Goal: Task Accomplishment & Management: Complete application form

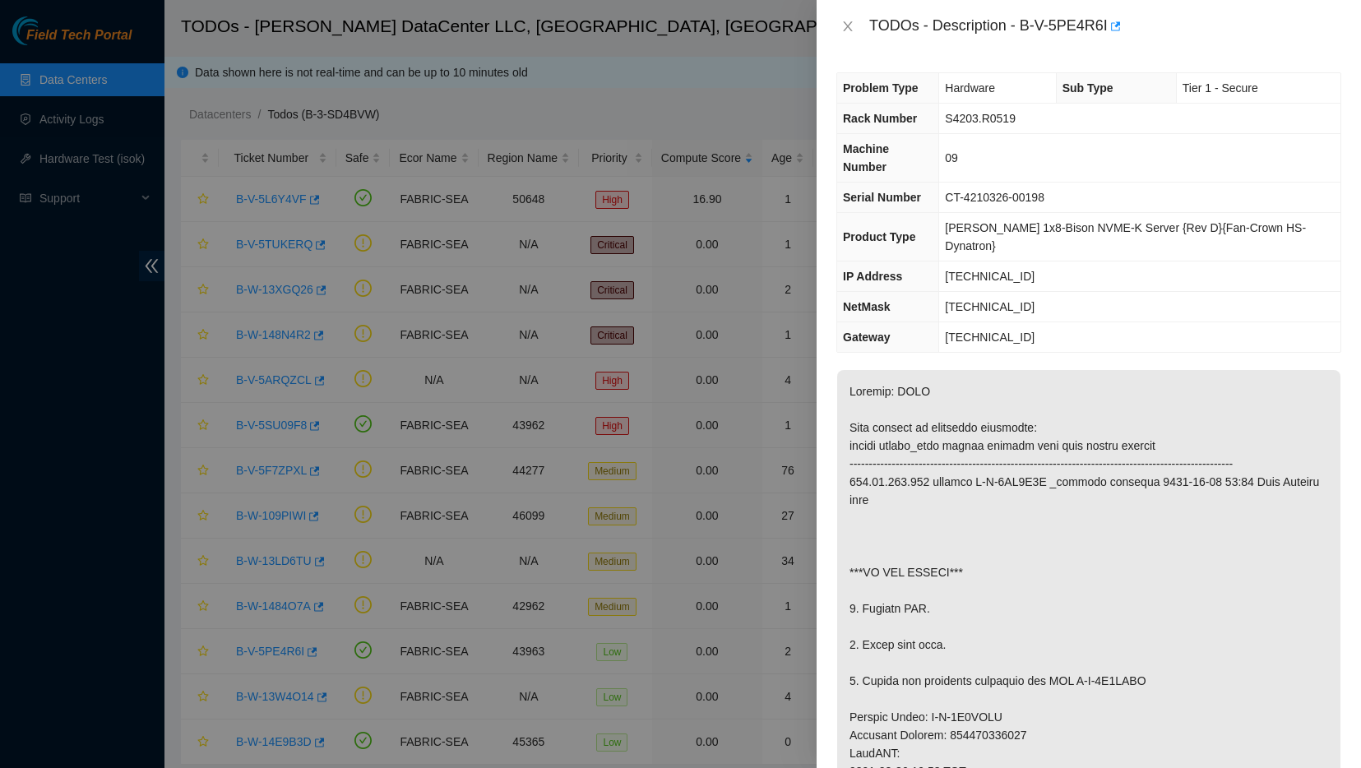
click at [104, 154] on div at bounding box center [680, 384] width 1361 height 768
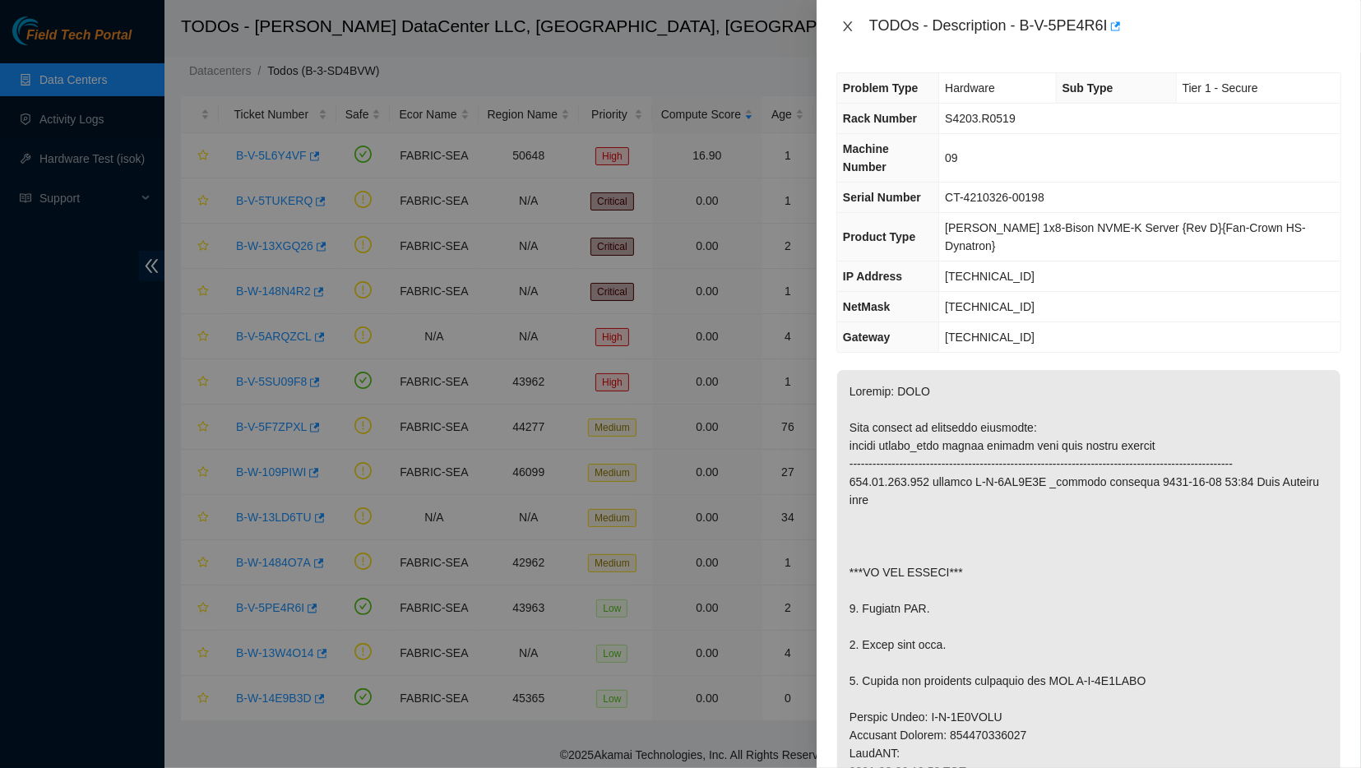
click at [853, 29] on button "Close" at bounding box center [847, 27] width 23 height 16
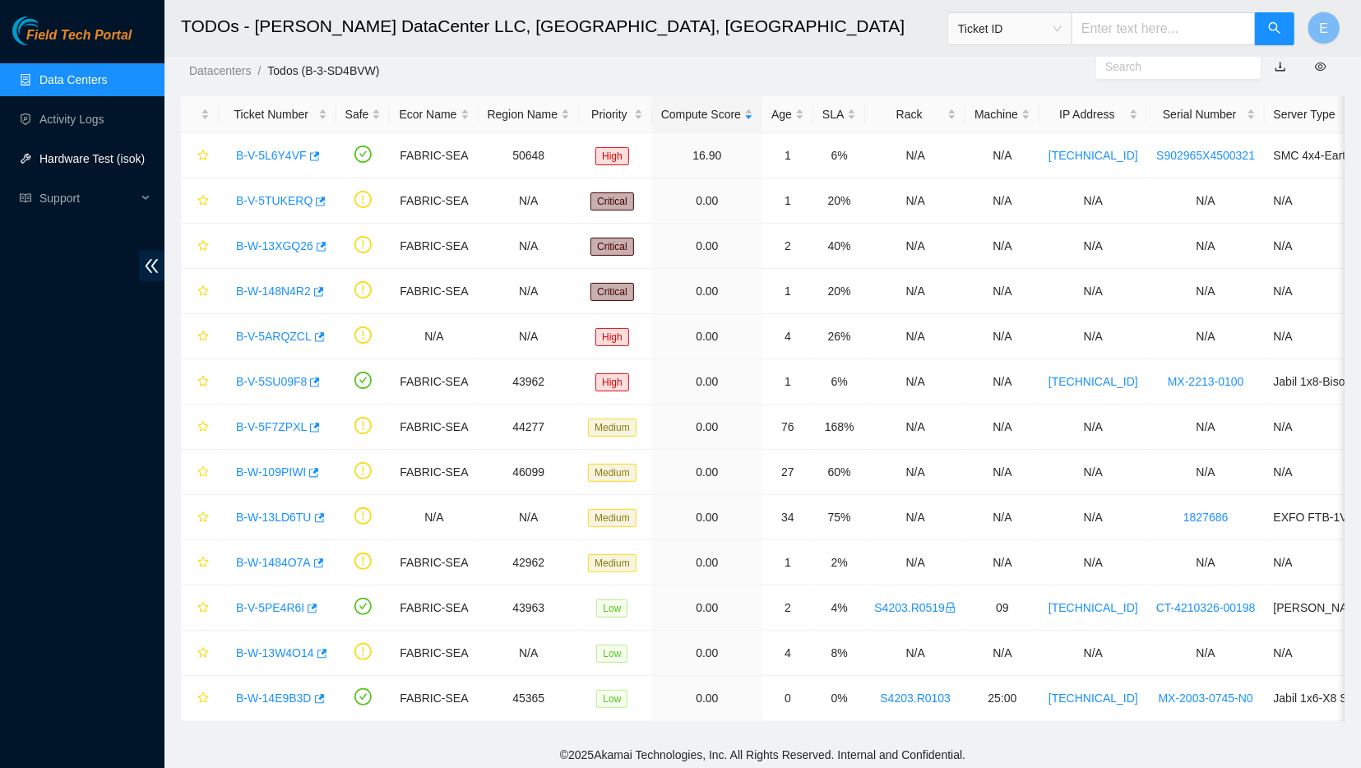
click at [46, 157] on link "Hardware Test (isok)" at bounding box center [91, 158] width 105 height 13
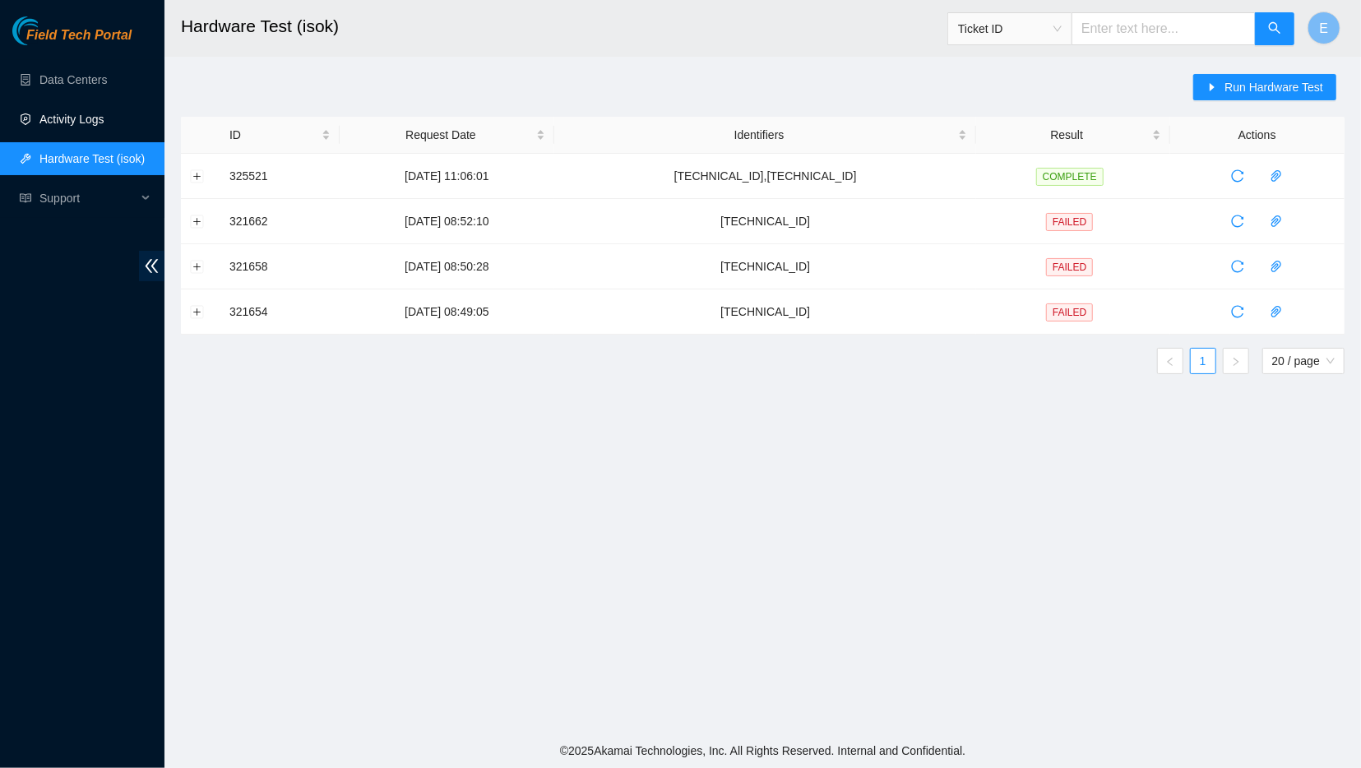
click at [99, 126] on link "Activity Logs" at bounding box center [71, 119] width 65 height 13
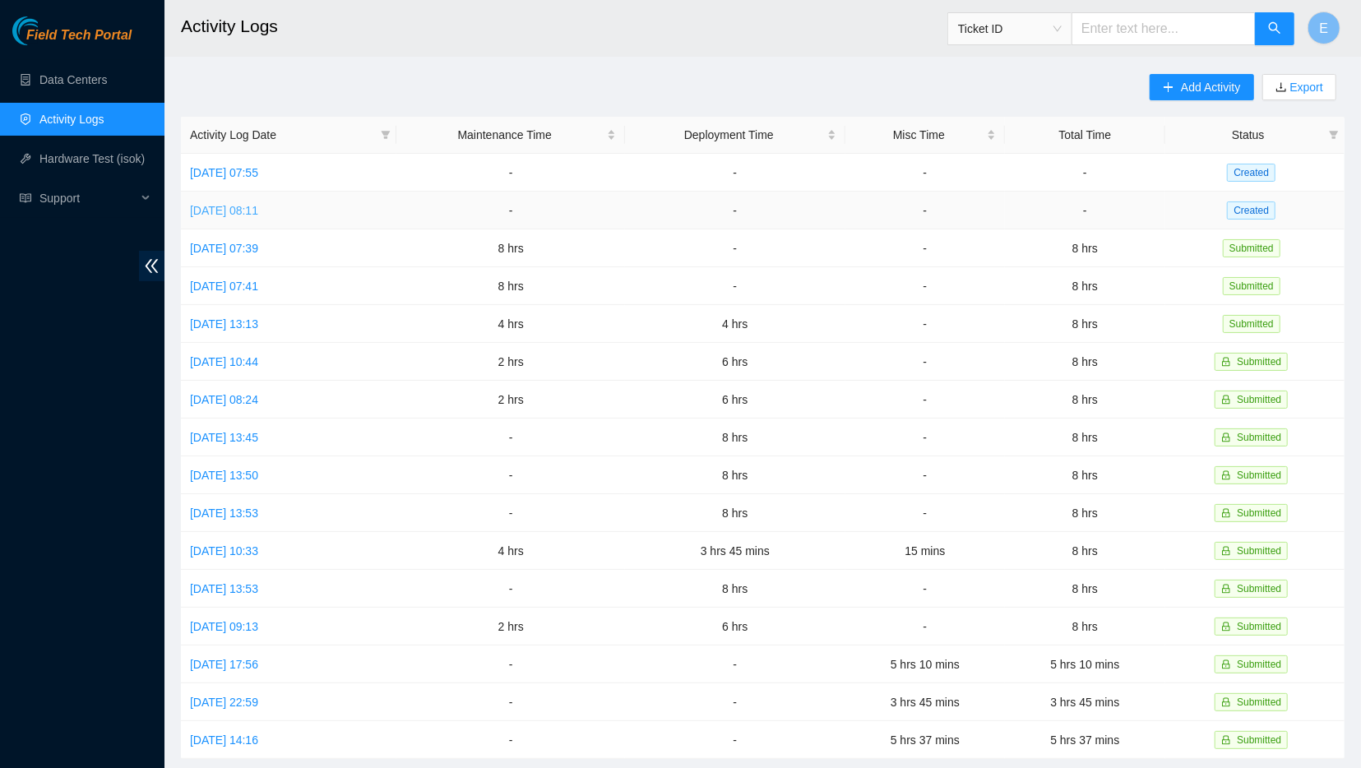
click at [258, 210] on link "[DATE] 08:11" at bounding box center [224, 210] width 68 height 13
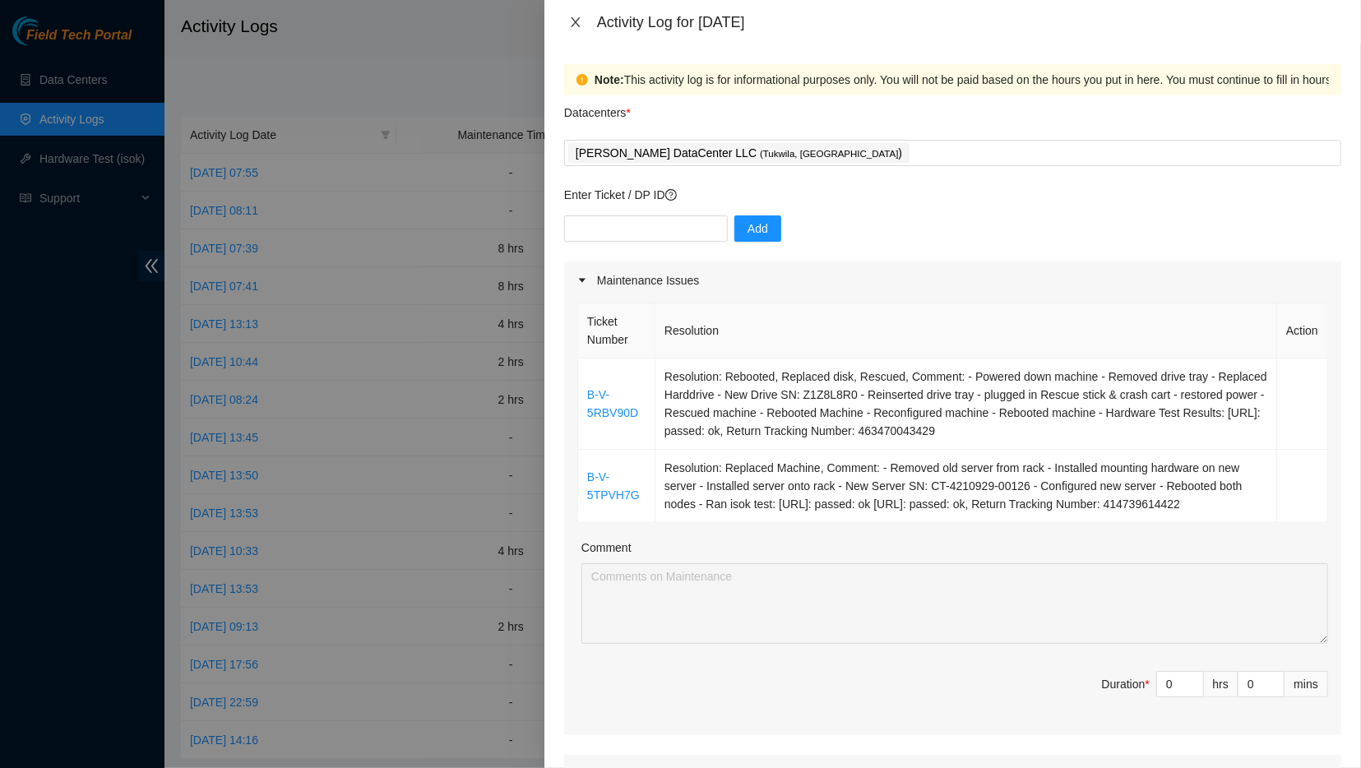
click at [572, 19] on icon "close" at bounding box center [575, 22] width 13 height 13
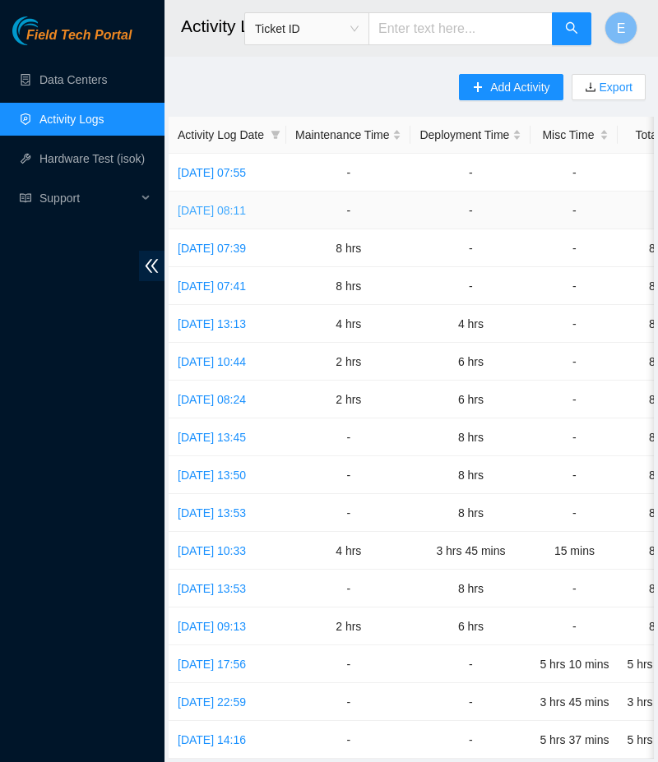
click at [238, 208] on link "[DATE] 08:11" at bounding box center [212, 210] width 68 height 13
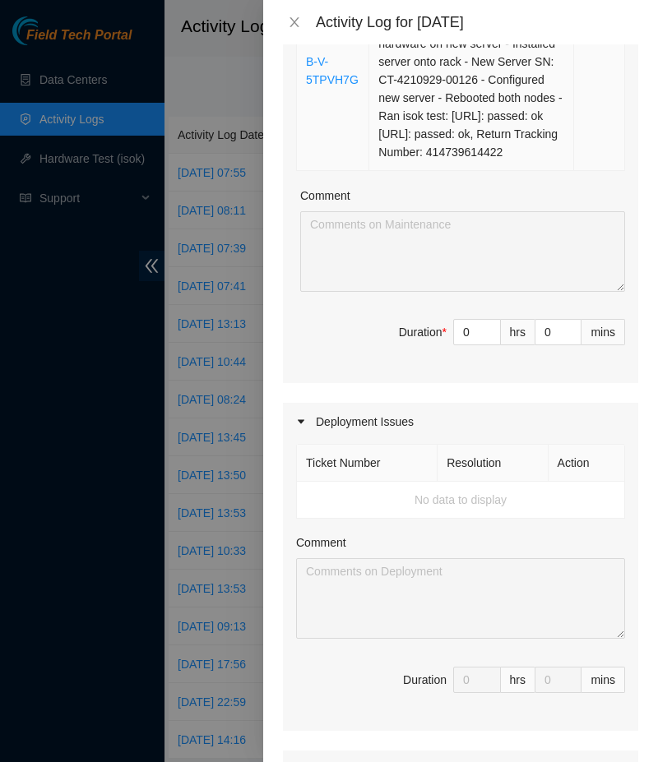
scroll to position [656, 0]
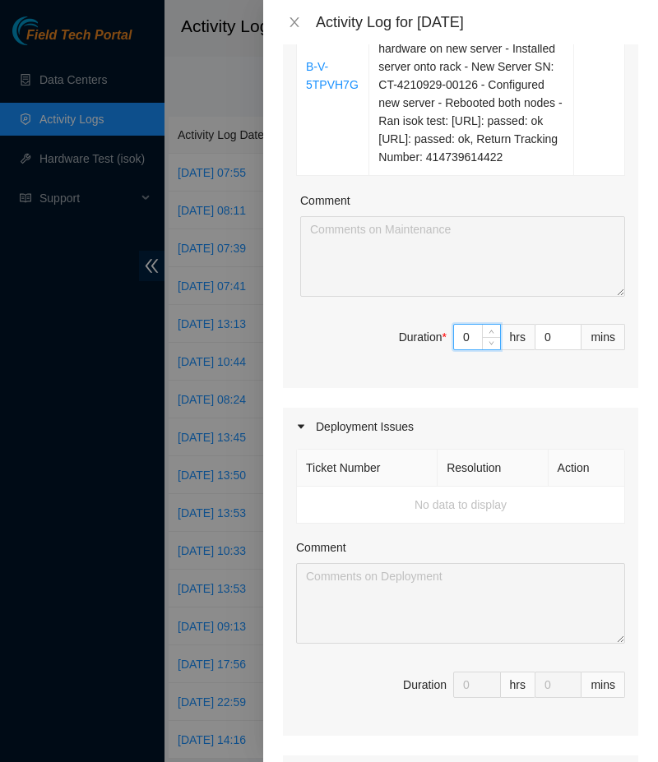
click at [471, 333] on input "0" at bounding box center [477, 337] width 46 height 25
type input "8"
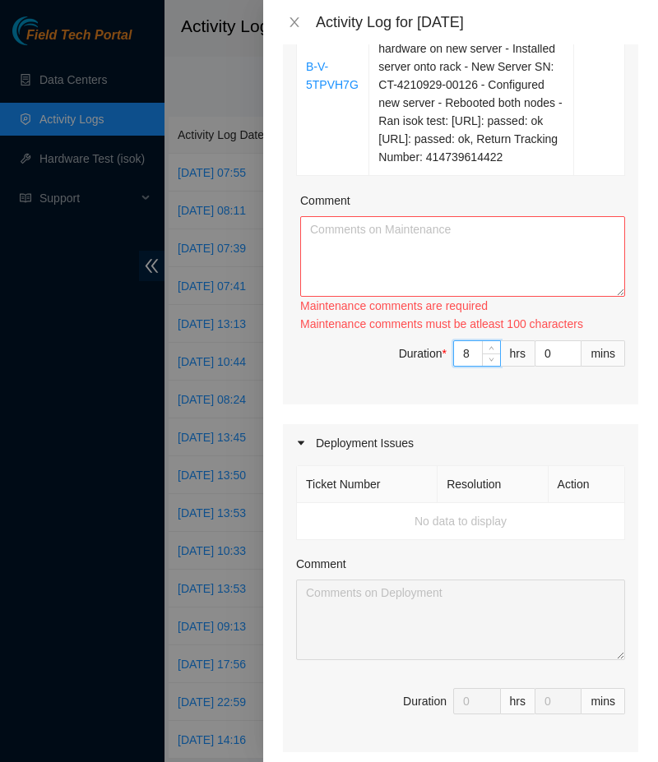
type input "8"
click at [429, 242] on textarea "Comment" at bounding box center [462, 256] width 325 height 81
paste textarea "Activity Log [DATE] -----------------------------------------------------------…"
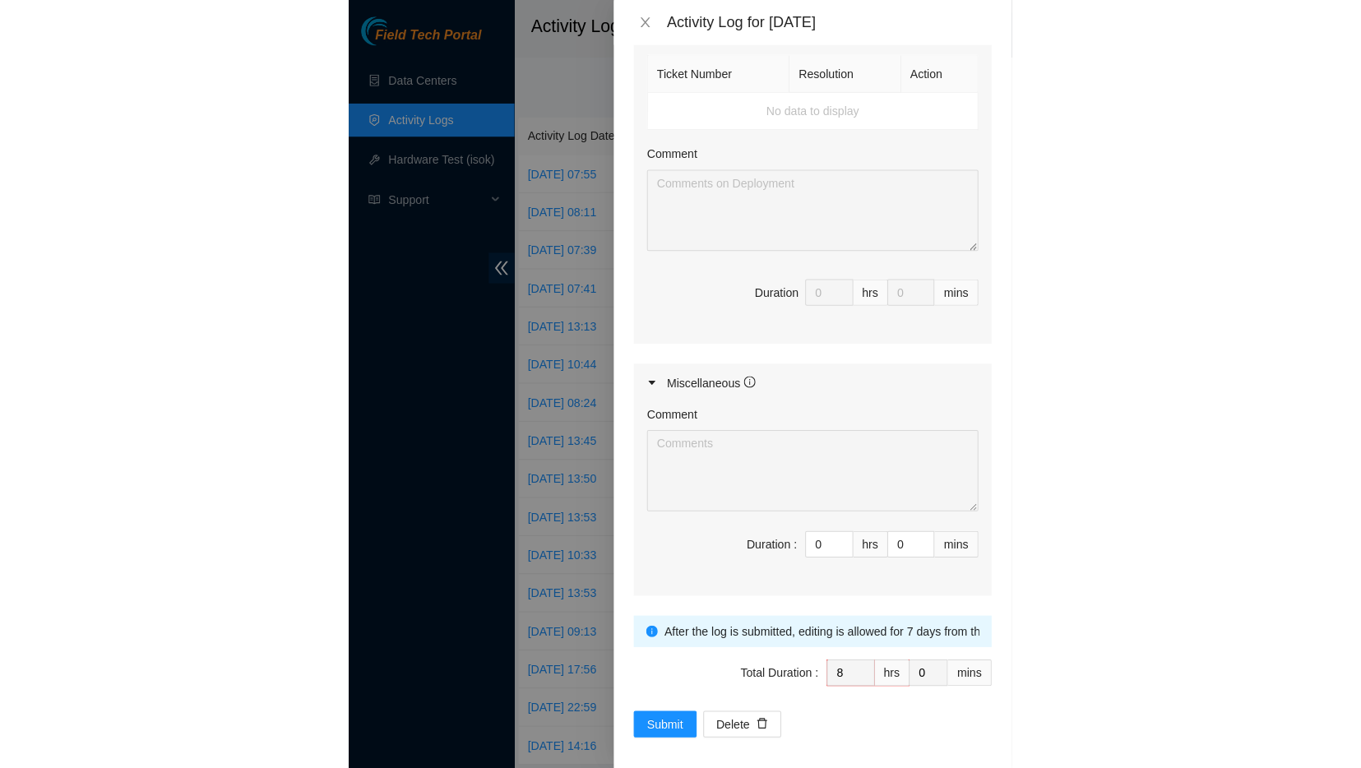
scroll to position [1754, 0]
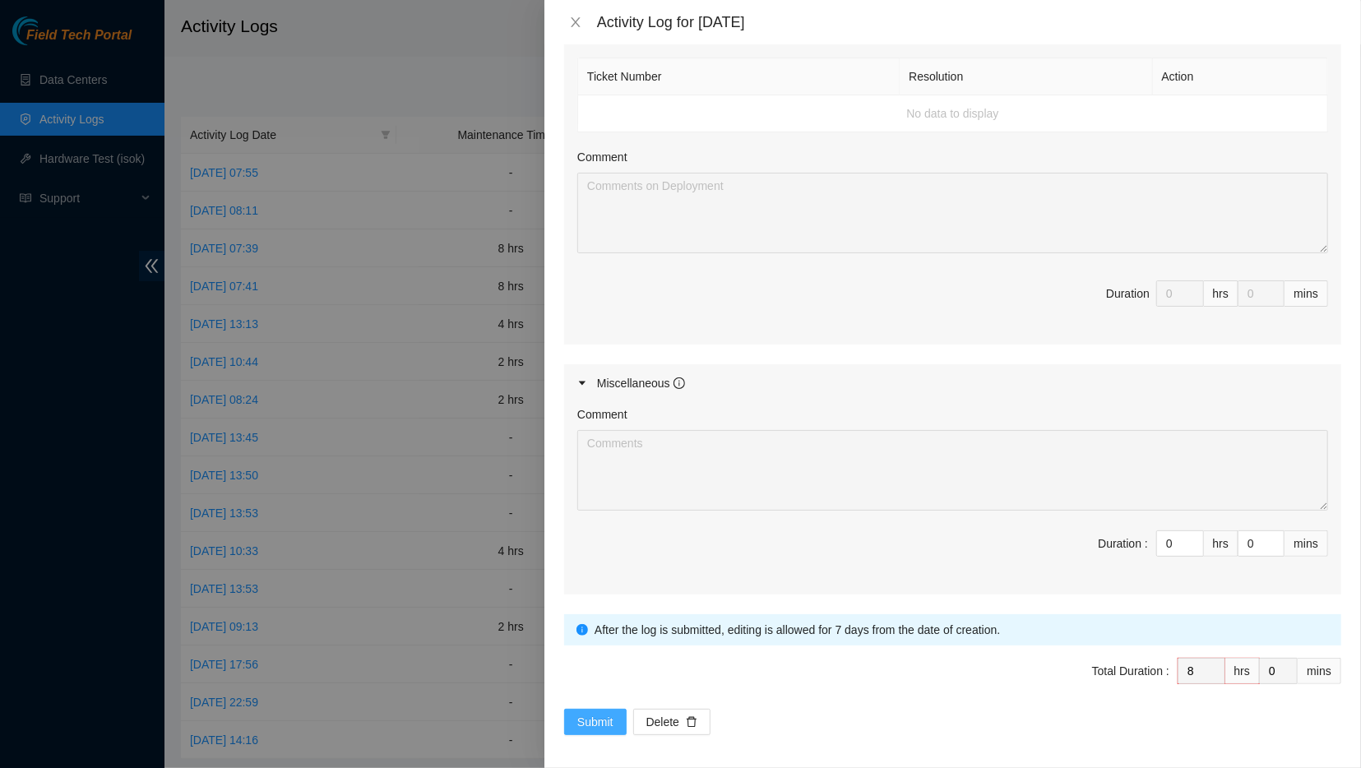
type textarea "Activity Log [DATE] -----------------------------------------------------------…"
click at [594, 721] on span "Submit" at bounding box center [595, 722] width 36 height 18
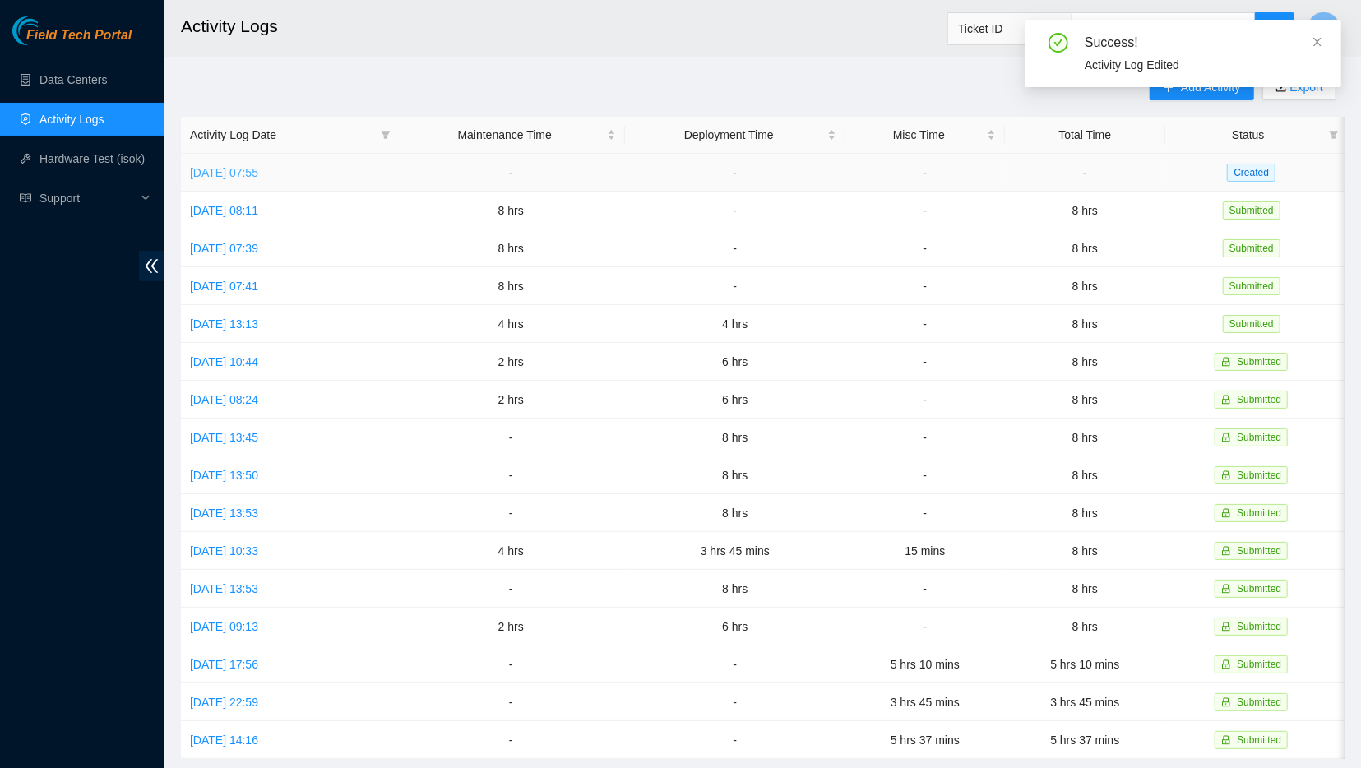
click at [258, 176] on link "[DATE] 07:55" at bounding box center [224, 172] width 68 height 13
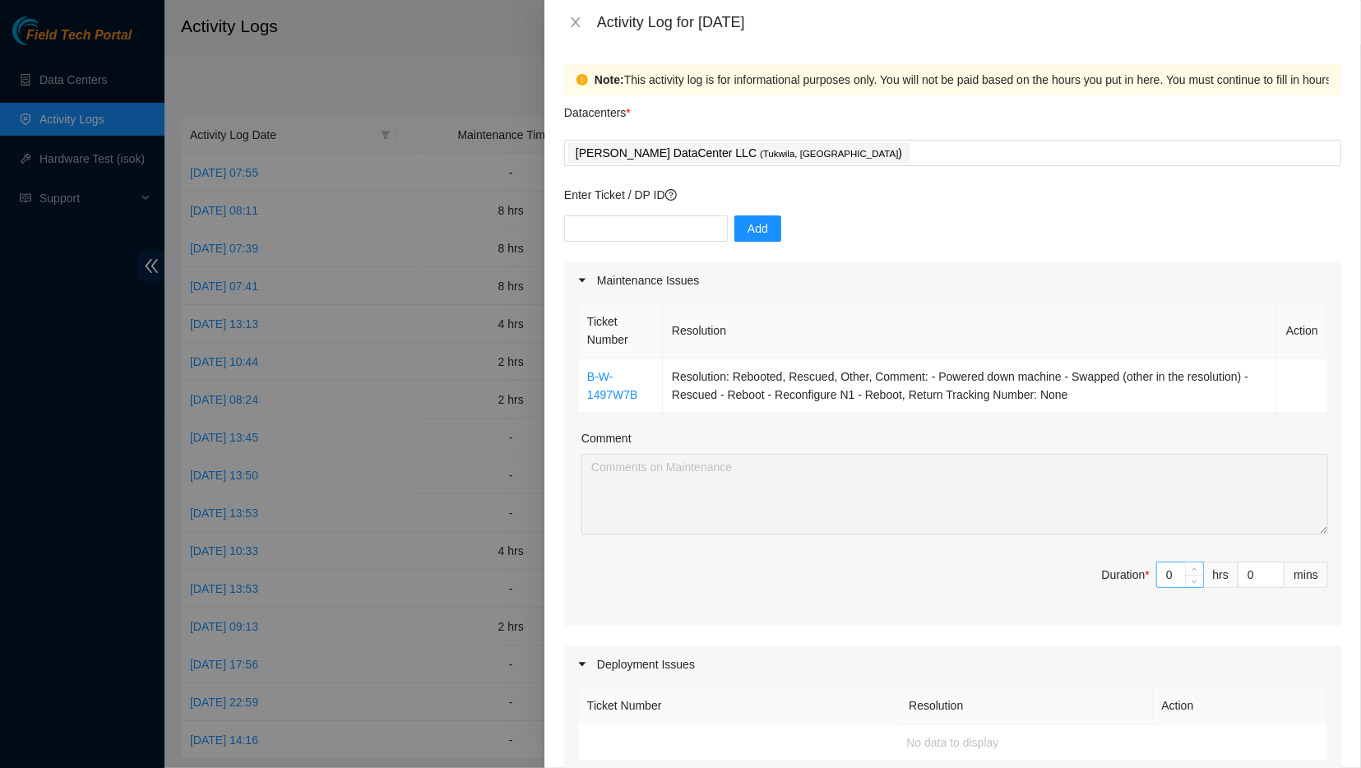
click at [1178, 576] on input "0" at bounding box center [1180, 574] width 46 height 25
type input "6"
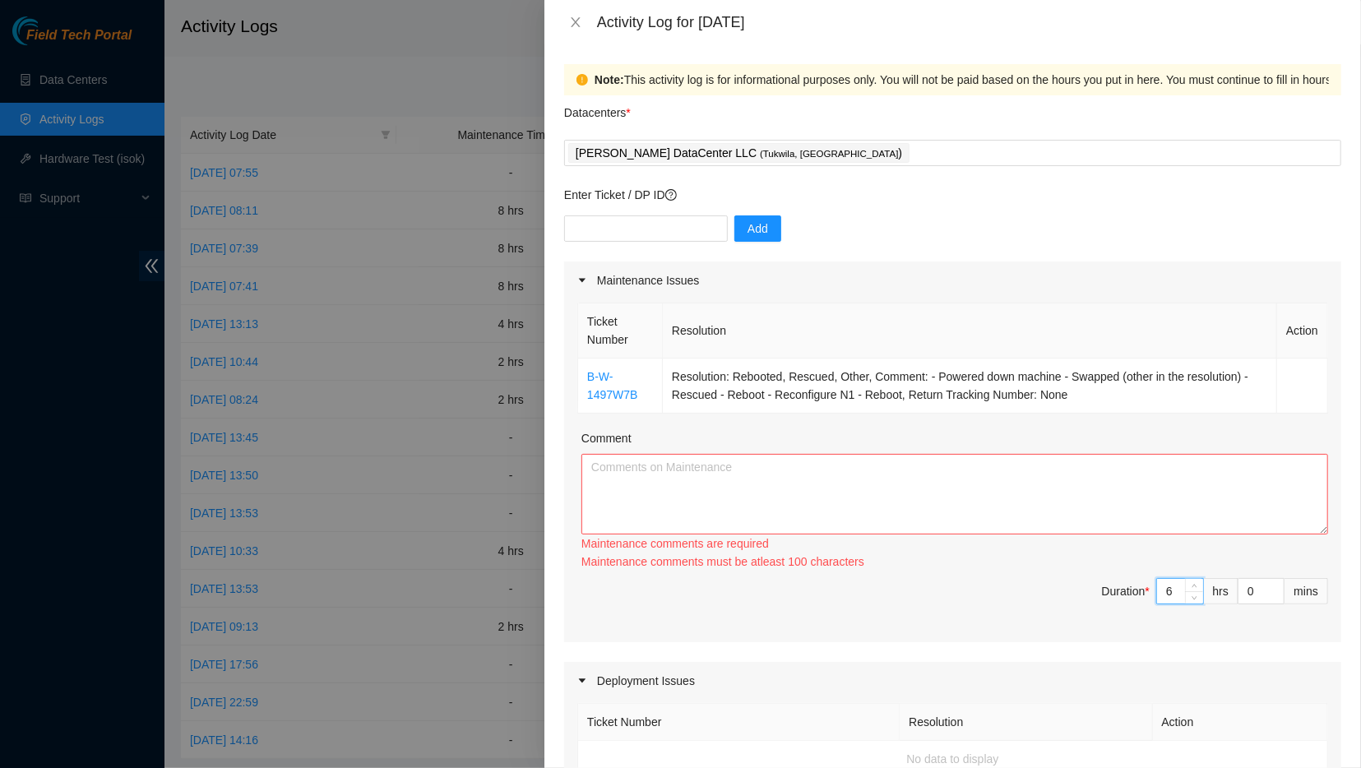
type input "6"
click at [1004, 506] on textarea "Comment" at bounding box center [954, 494] width 747 height 81
paste textarea "[DATE] Activity Log B-W-1497W7B Problem Type Hardware Sub Type Tier 1 - Disk Er…"
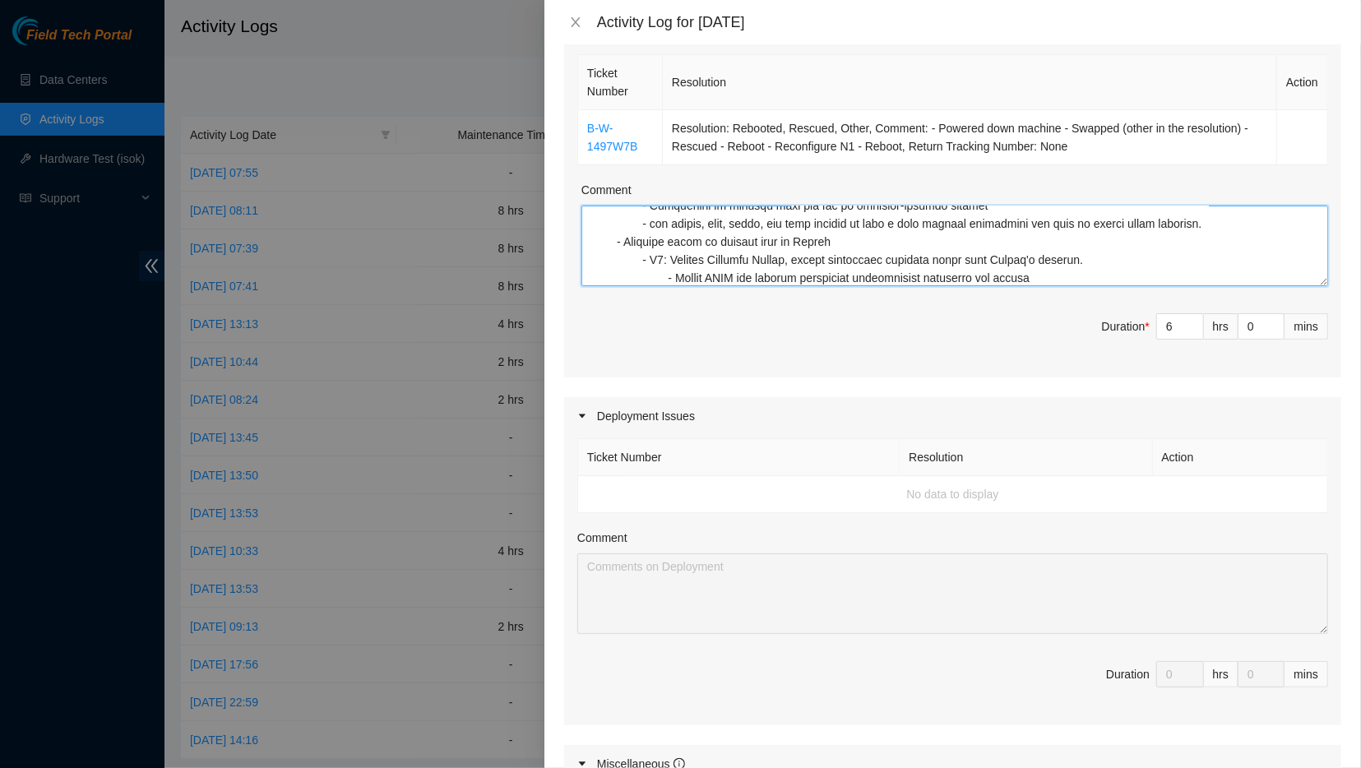
scroll to position [629, 0]
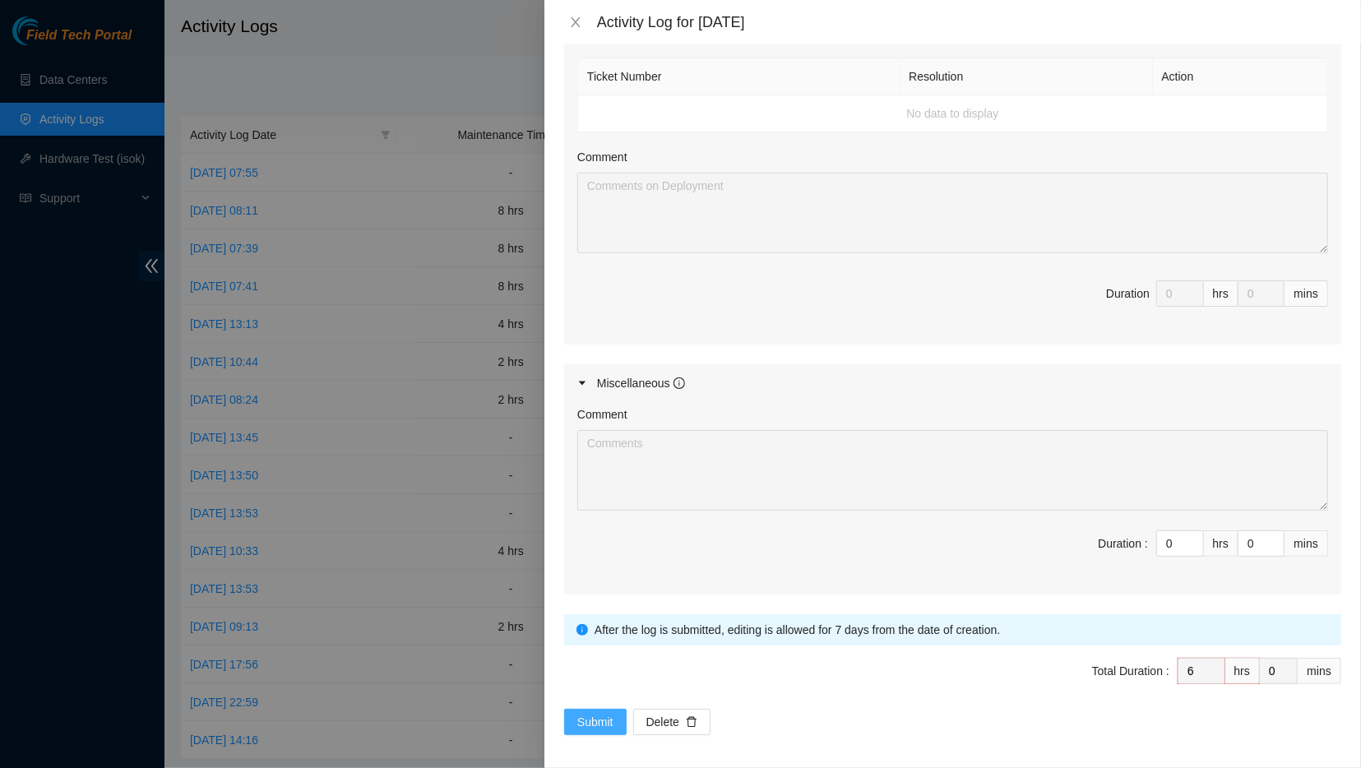
type textarea "[DATE] Activity Log B-W-1497W7B Problem Type Hardware Sub Type Tier 1 - Disk Er…"
click at [612, 713] on span "Submit" at bounding box center [595, 722] width 36 height 18
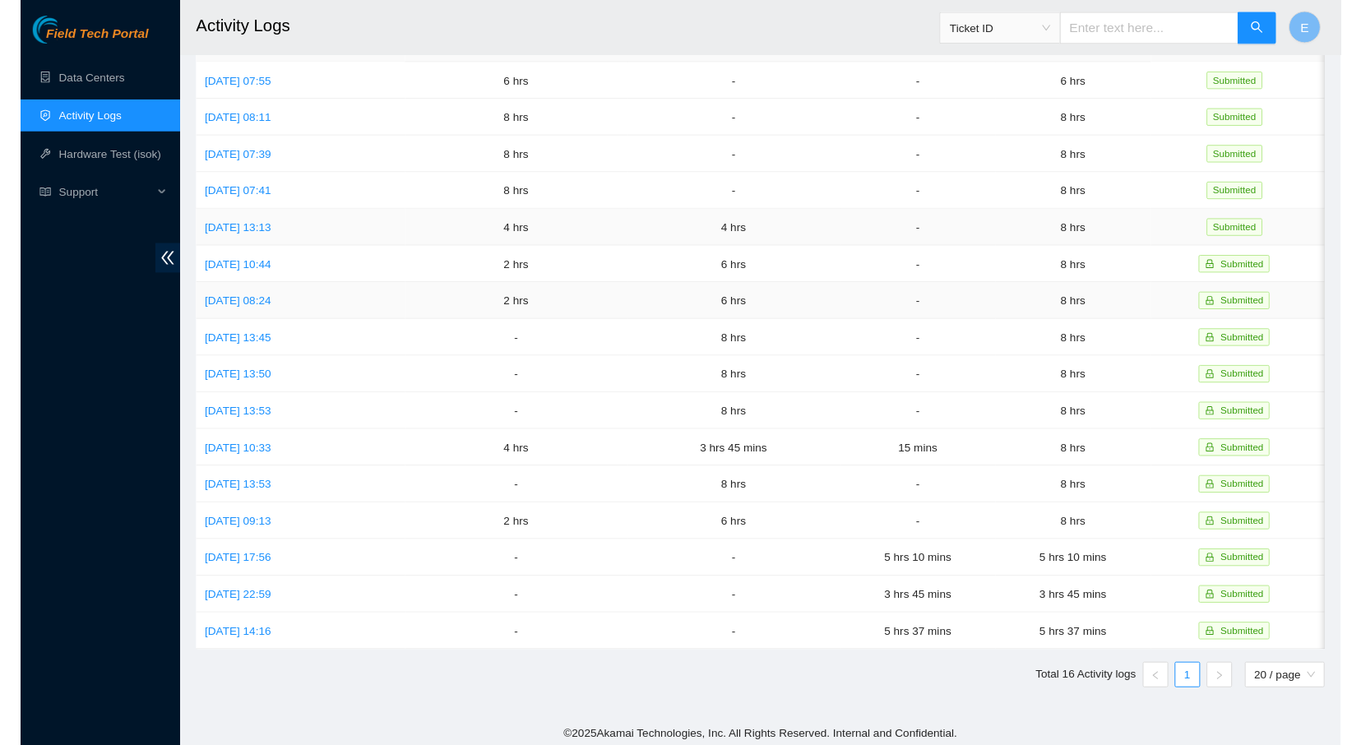
scroll to position [0, 0]
